Goal: Task Accomplishment & Management: Complete application form

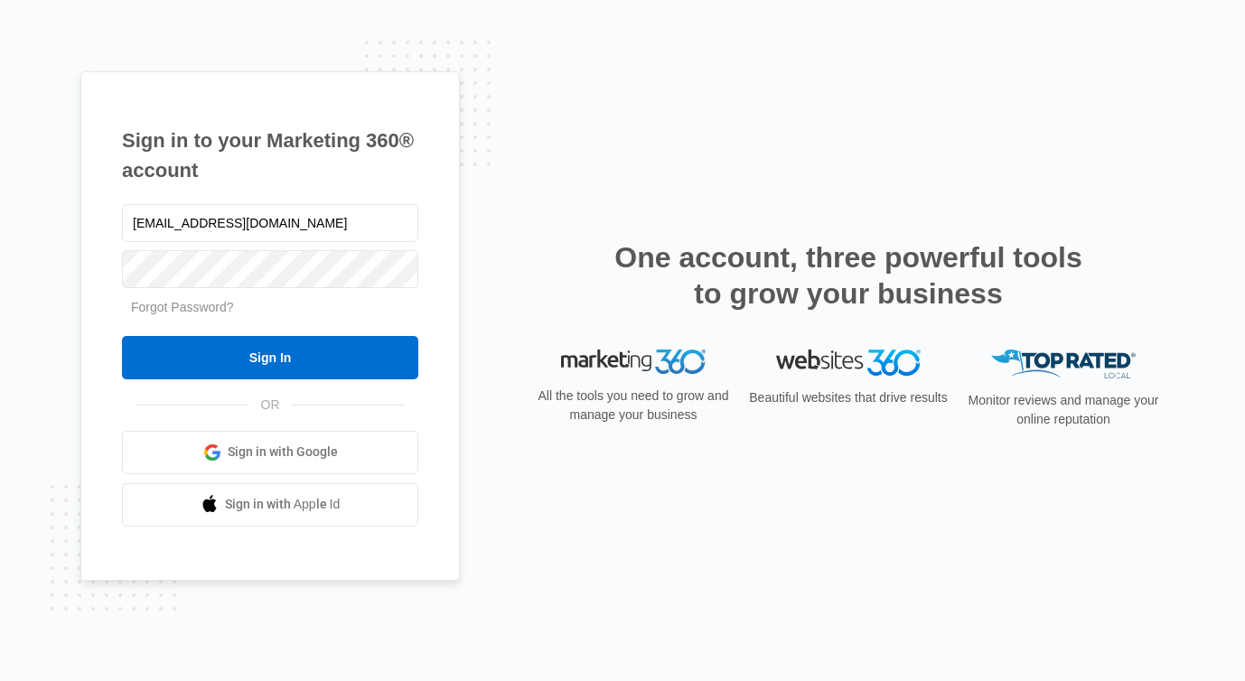
type input "cudoma@gmail.com"
click at [122, 336] on input "Sign In" at bounding box center [270, 357] width 296 height 43
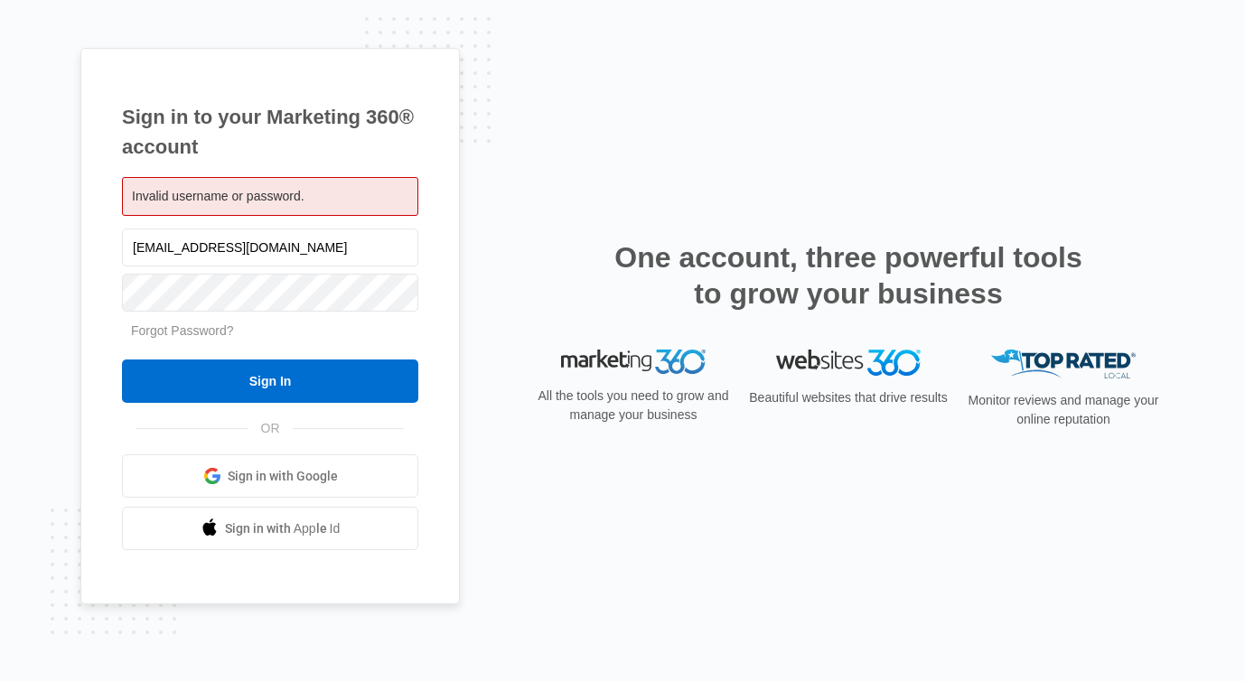
type input "[EMAIL_ADDRESS][DOMAIN_NAME]"
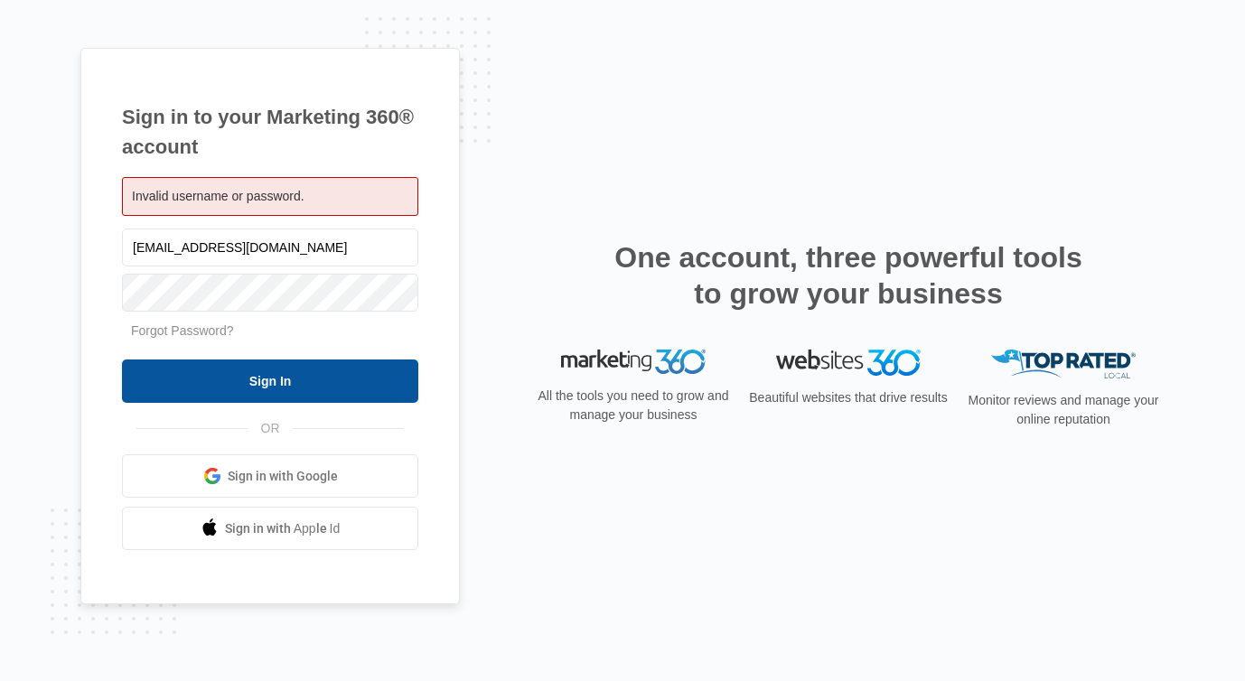
click at [271, 380] on input "Sign In" at bounding box center [270, 381] width 296 height 43
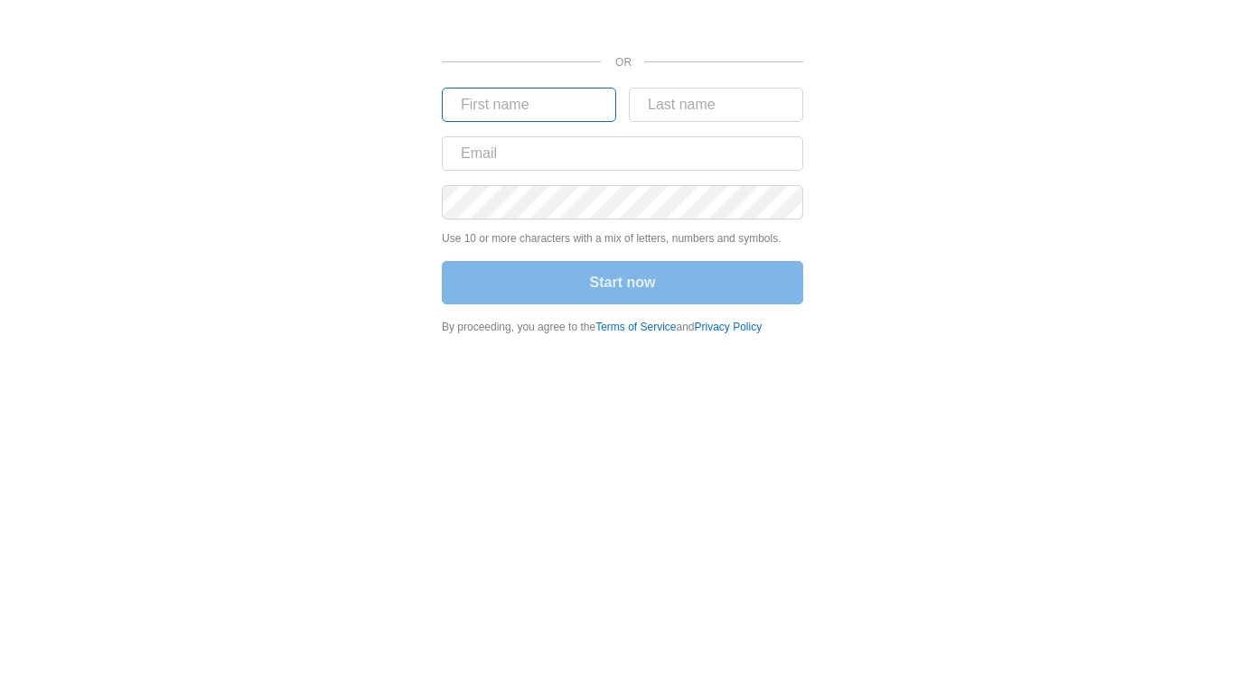
click at [526, 108] on input "text" at bounding box center [529, 105] width 174 height 34
type input "Charles"
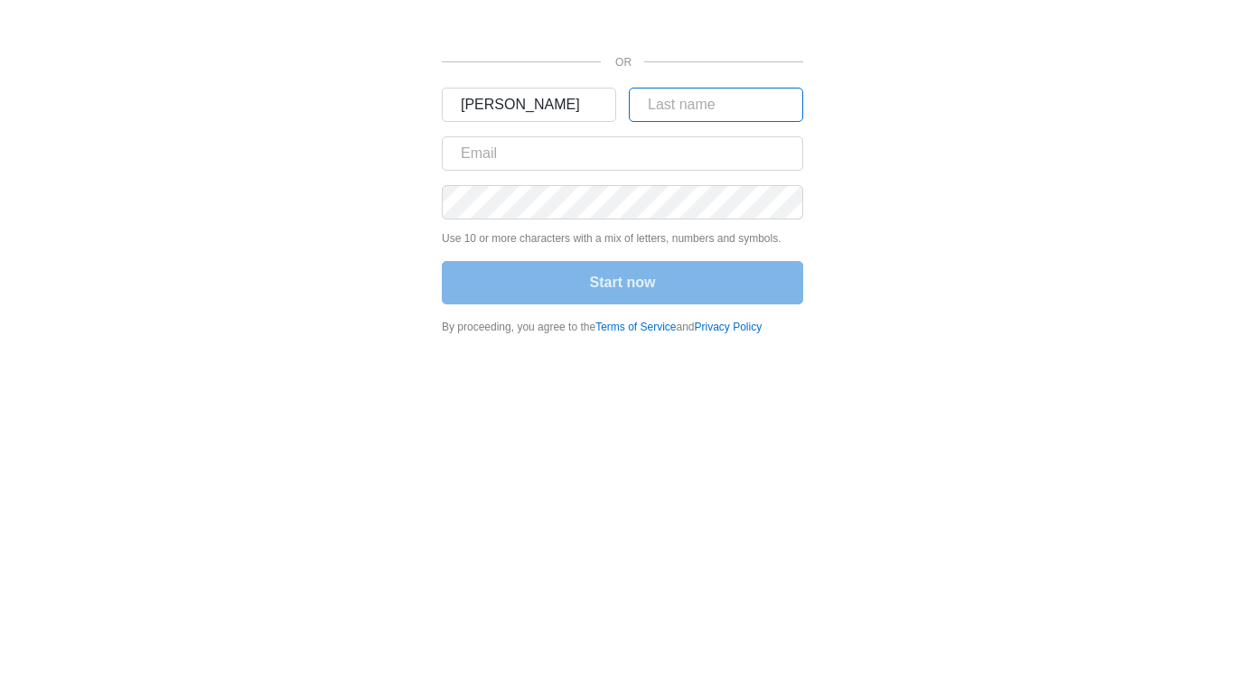
click at [646, 120] on input "text" at bounding box center [716, 105] width 174 height 34
type input "Udoma"
click at [568, 162] on input "text" at bounding box center [622, 153] width 361 height 34
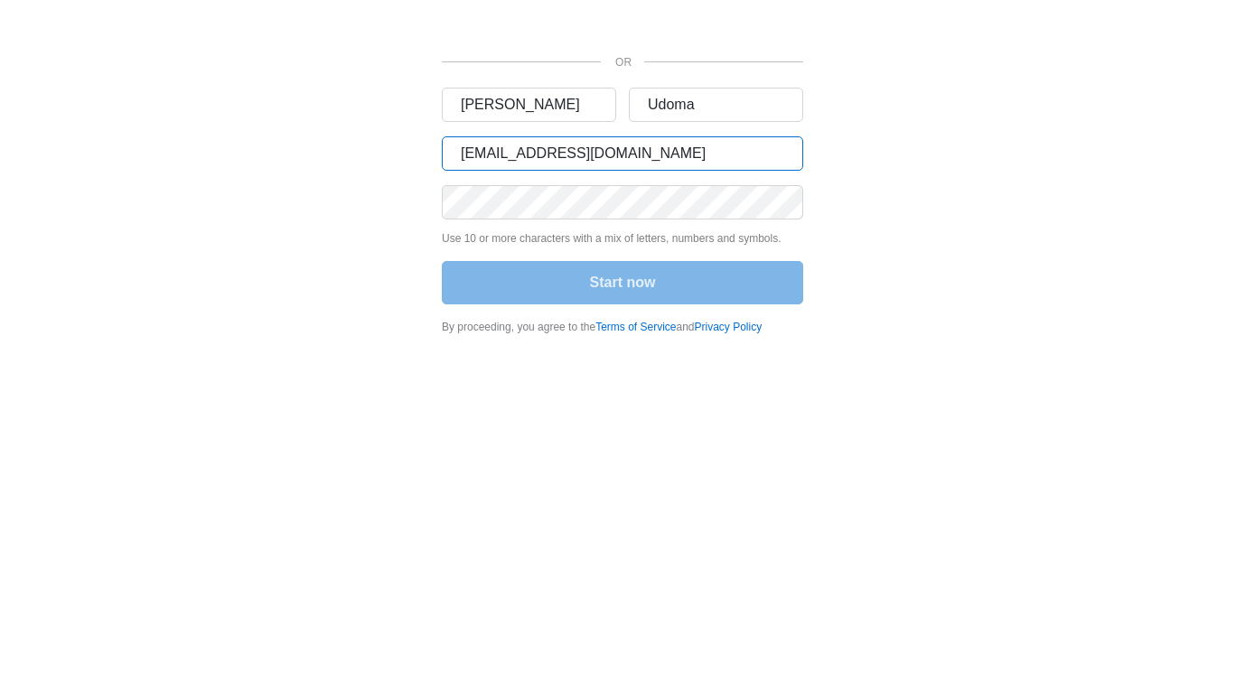
type input "cumarket7@gmail.com"
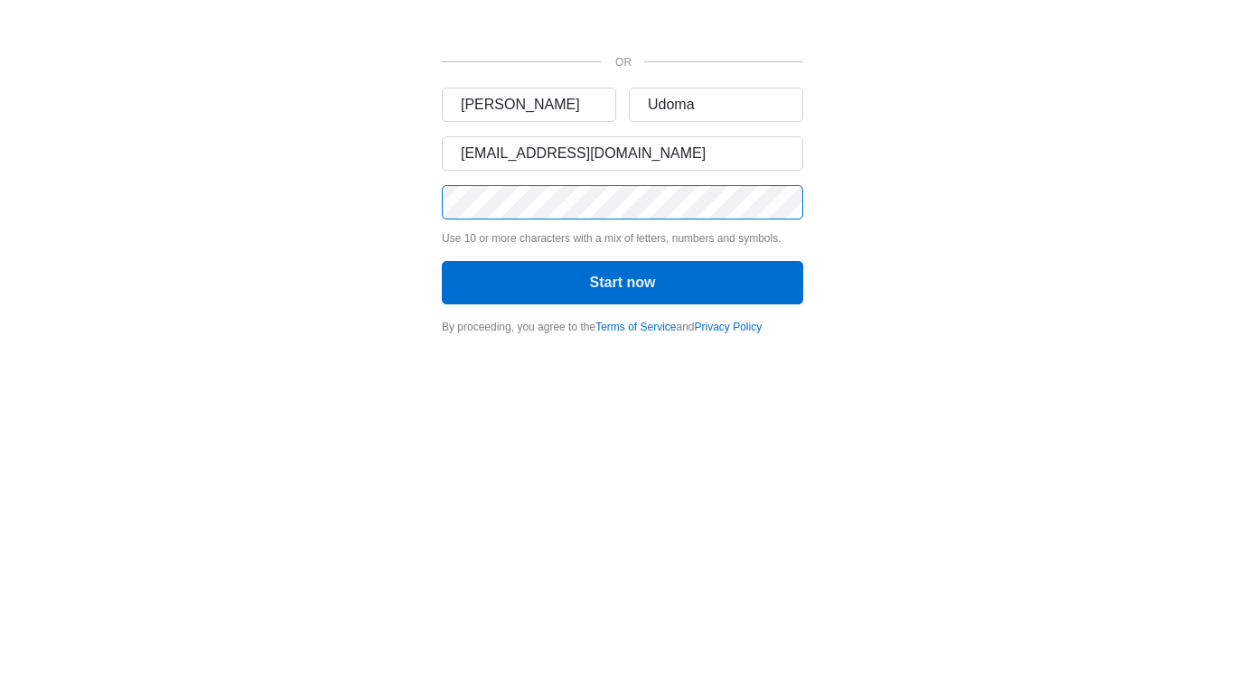
click at [442, 261] on button "Start now" at bounding box center [622, 282] width 361 height 43
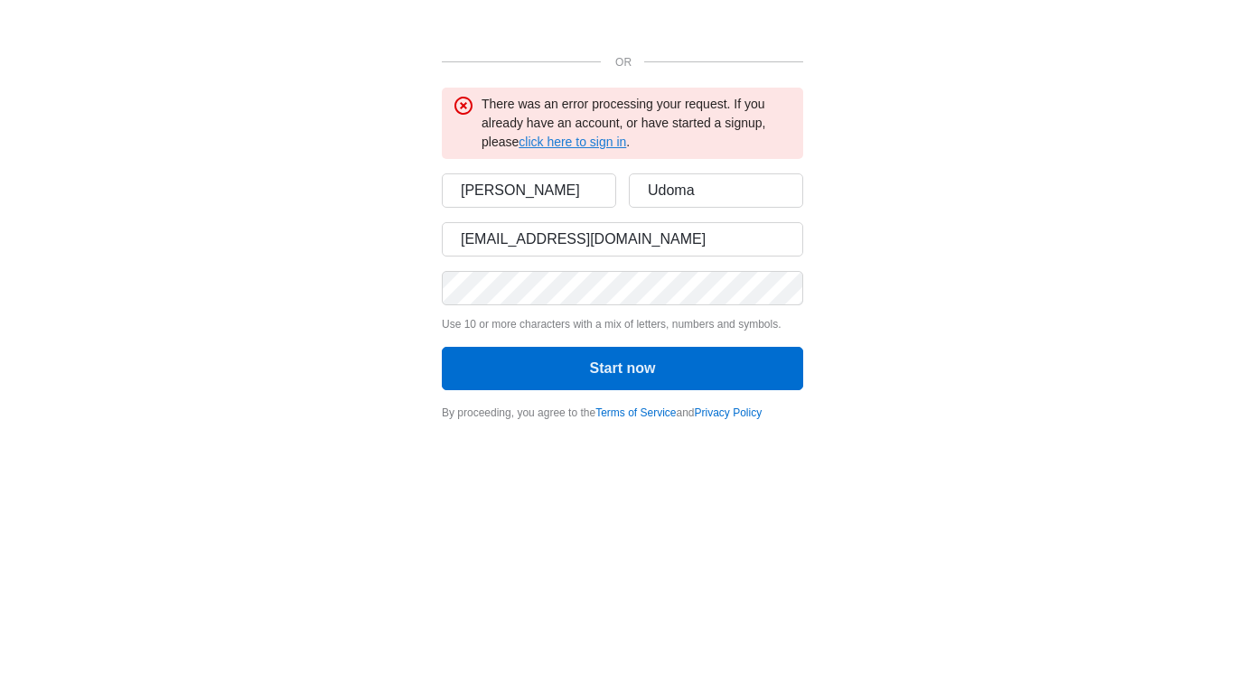
click at [593, 140] on link "click here to sign in" at bounding box center [573, 142] width 108 height 14
